Goal: Task Accomplishment & Management: Manage account settings

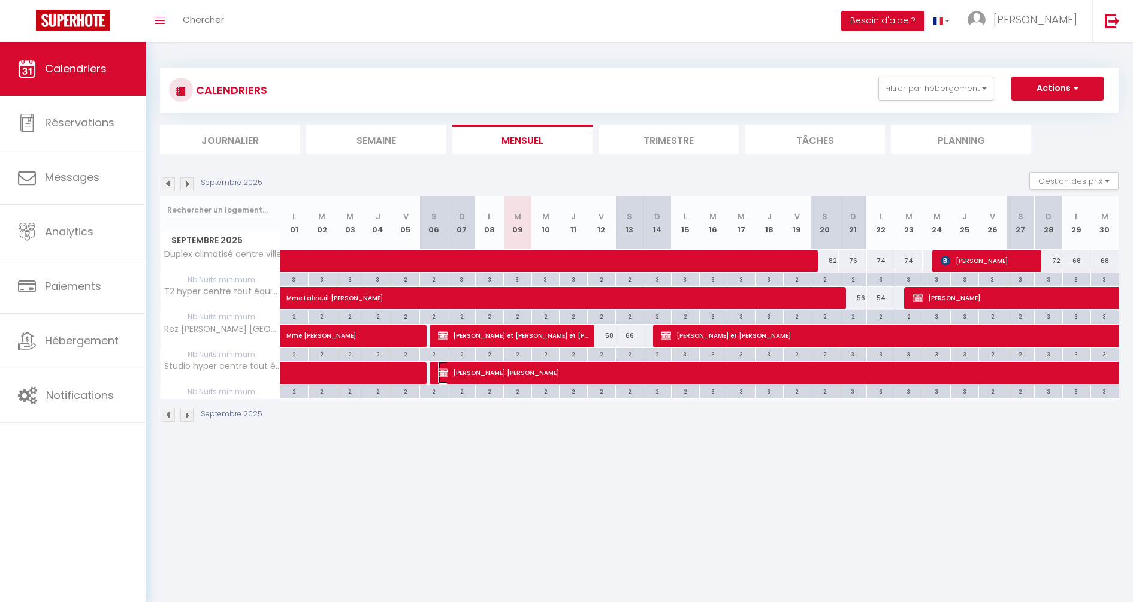
click at [515, 372] on span "[PERSON_NAME] [PERSON_NAME]" at bounding box center [838, 372] width 800 height 23
select select "OK"
select select "KO"
select select "0"
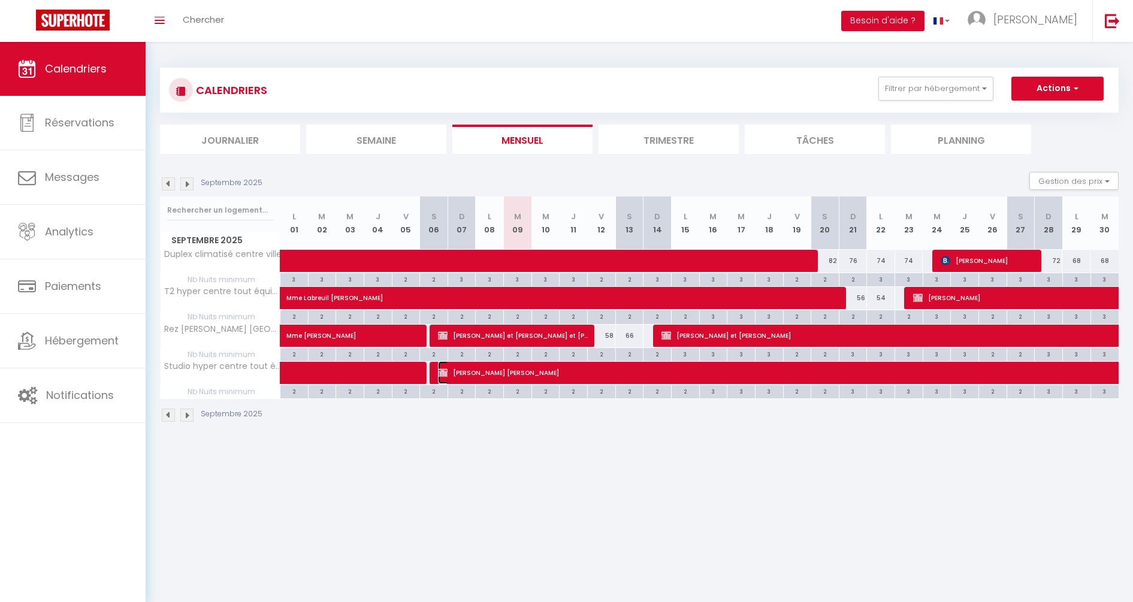
select select "1"
select select
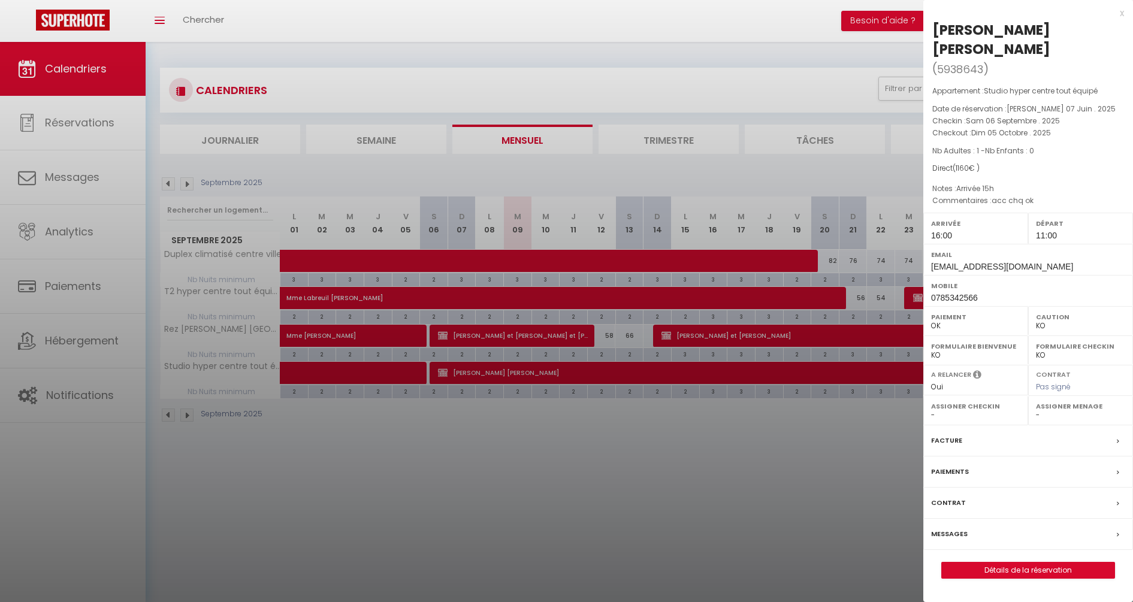
click at [1118, 14] on div "x" at bounding box center [1024, 13] width 201 height 14
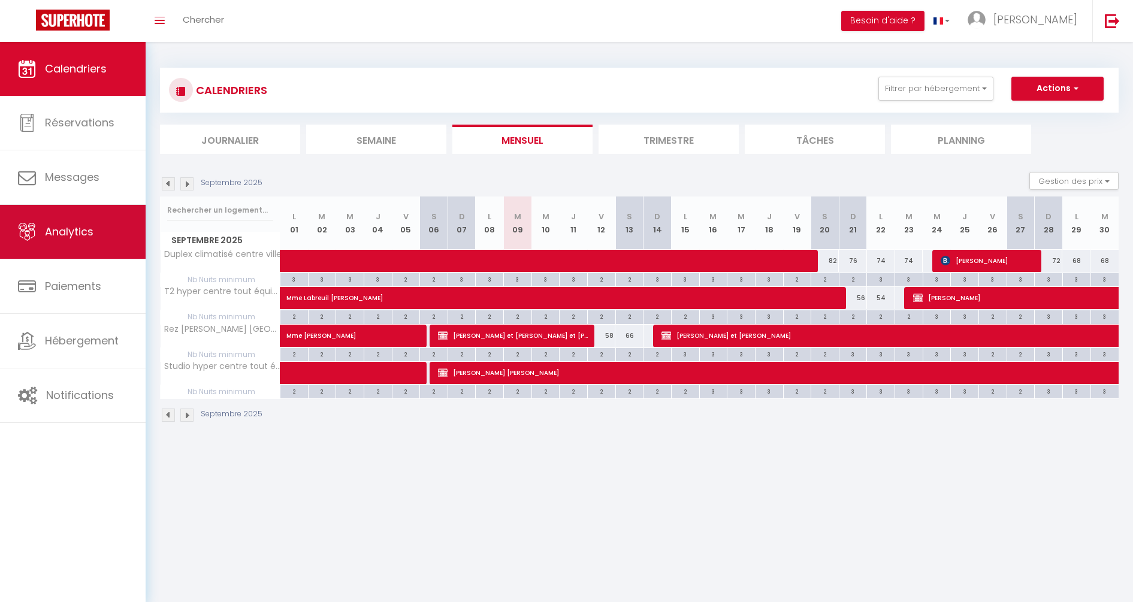
click at [94, 239] on span "Analytics" at bounding box center [69, 231] width 49 height 15
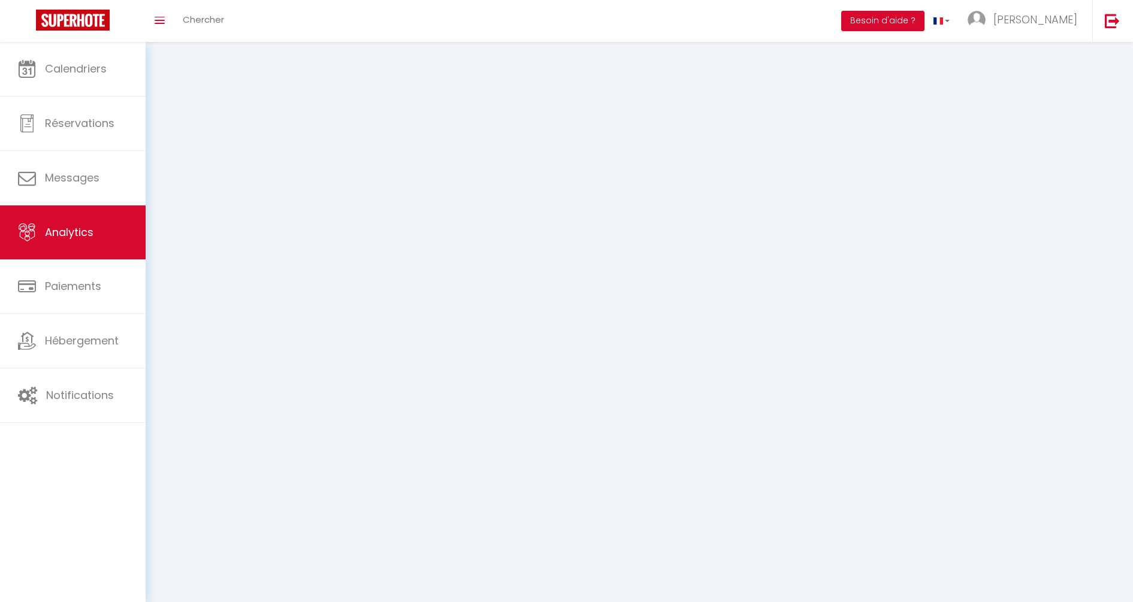
select select "2025"
select select "9"
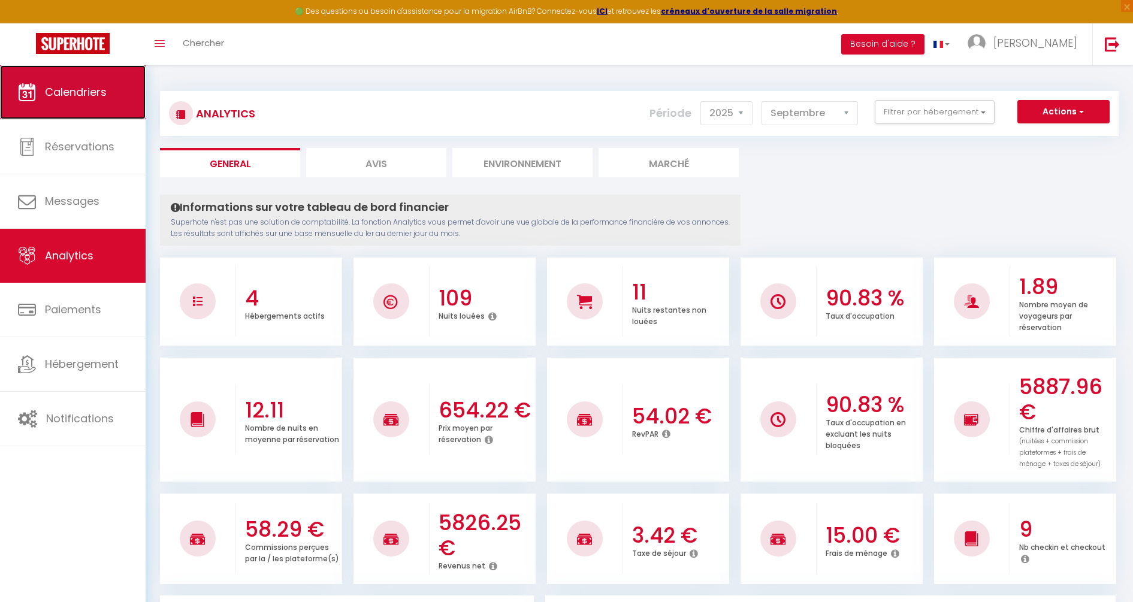
click at [99, 94] on span "Calendriers" at bounding box center [76, 92] width 62 height 15
